Goal: Task Accomplishment & Management: Manage account settings

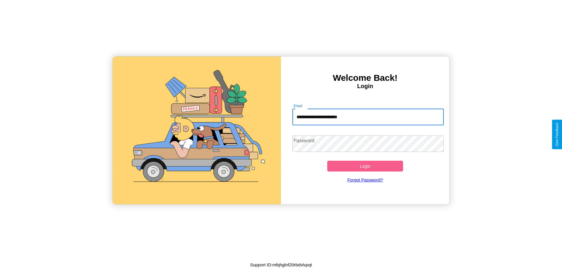
type input "**********"
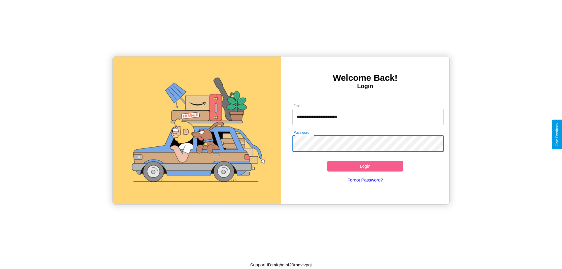
click at [365, 166] on button "Login" at bounding box center [365, 166] width 76 height 11
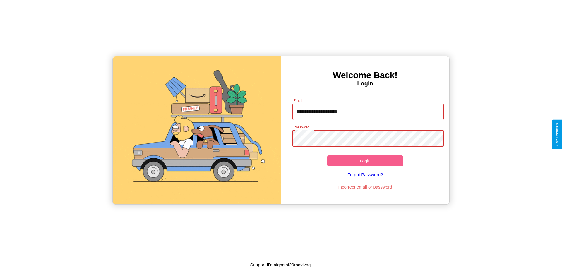
click at [365, 161] on button "Login" at bounding box center [365, 161] width 76 height 11
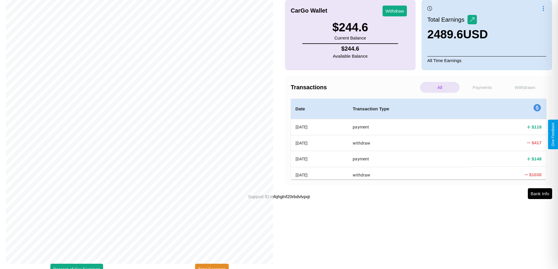
scroll to position [76, 0]
